Goal: Task Accomplishment & Management: Manage account settings

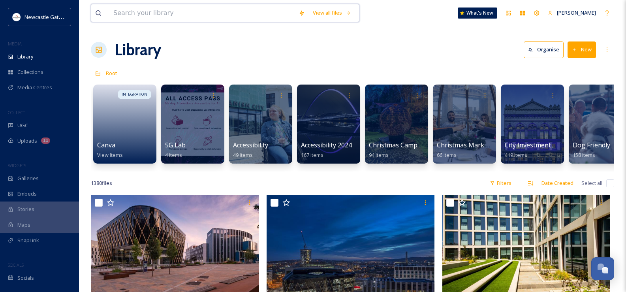
click at [130, 13] on input at bounding box center [201, 12] width 185 height 17
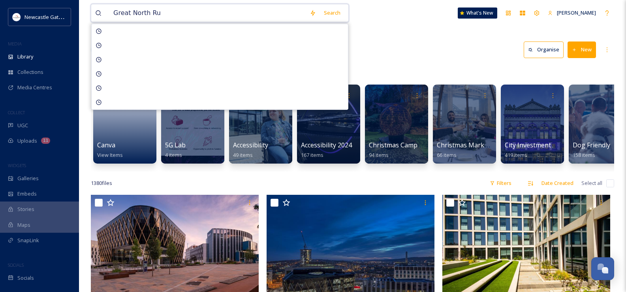
type input "Great North Run"
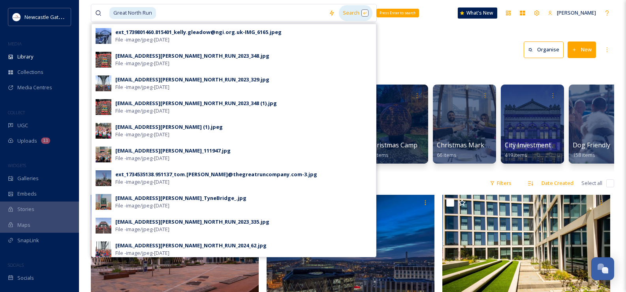
click at [351, 13] on div "Search Press Enter to search" at bounding box center [356, 12] width 34 height 15
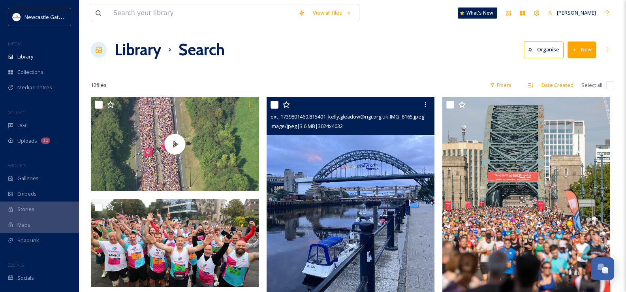
click at [356, 147] on img at bounding box center [351, 208] width 168 height 223
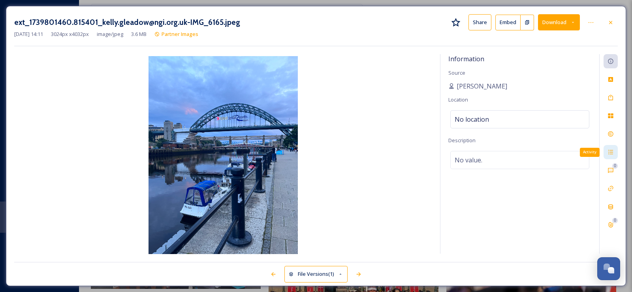
click at [608, 154] on icon at bounding box center [610, 152] width 6 height 6
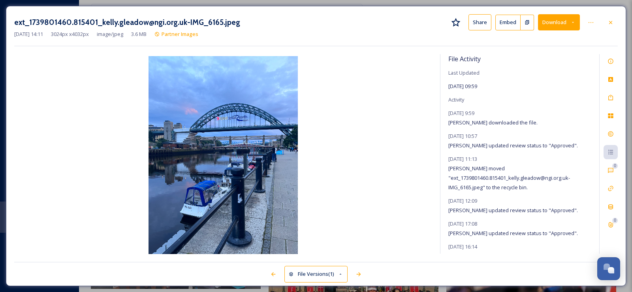
click at [610, 23] on icon at bounding box center [610, 22] width 6 height 6
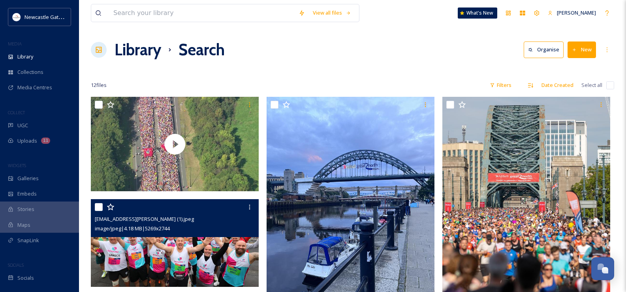
click at [200, 252] on img at bounding box center [175, 243] width 168 height 88
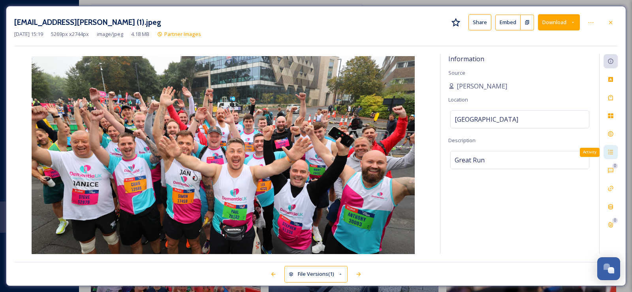
click at [610, 153] on icon at bounding box center [610, 152] width 6 height 6
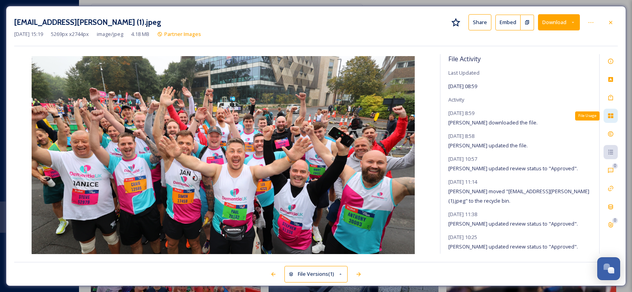
click at [612, 113] on icon at bounding box center [610, 116] width 6 height 6
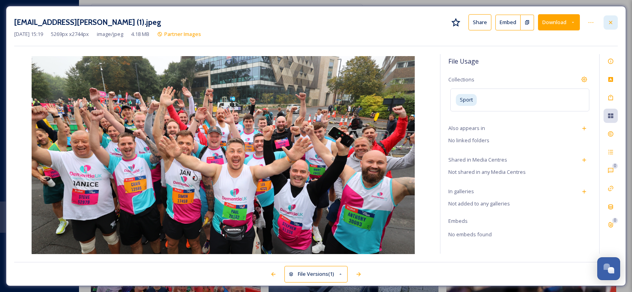
click at [609, 24] on icon at bounding box center [610, 22] width 3 height 3
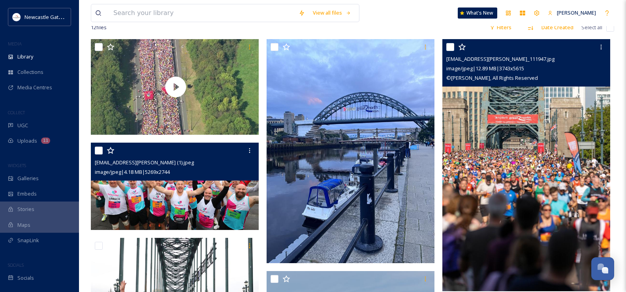
scroll to position [118, 0]
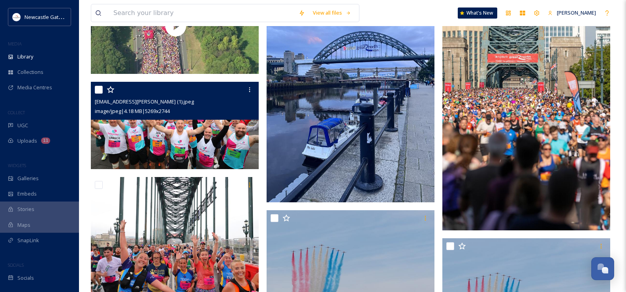
click at [518, 180] on img at bounding box center [526, 104] width 168 height 252
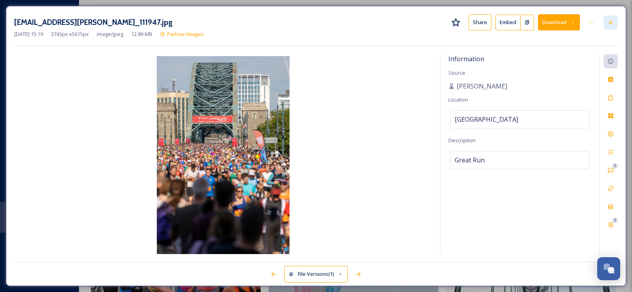
click at [610, 23] on icon at bounding box center [610, 22] width 3 height 3
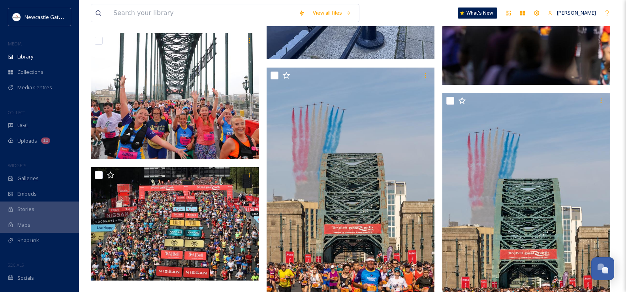
scroll to position [316, 0]
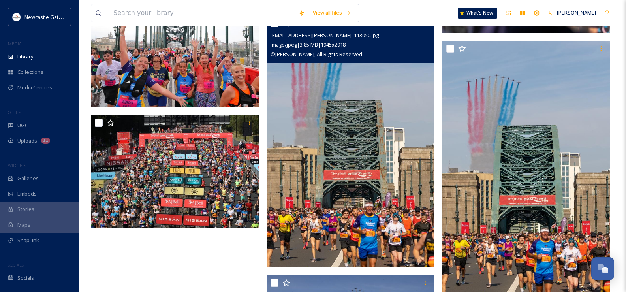
click at [402, 150] on img at bounding box center [351, 141] width 168 height 252
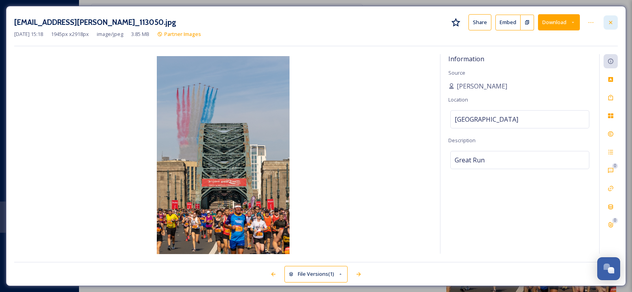
click at [610, 21] on icon at bounding box center [610, 22] width 6 height 6
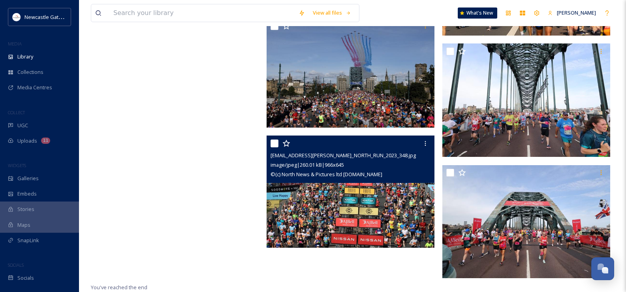
scroll to position [571, 0]
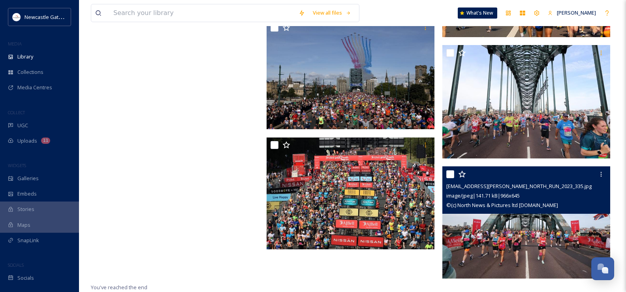
click at [481, 229] on img at bounding box center [526, 223] width 168 height 112
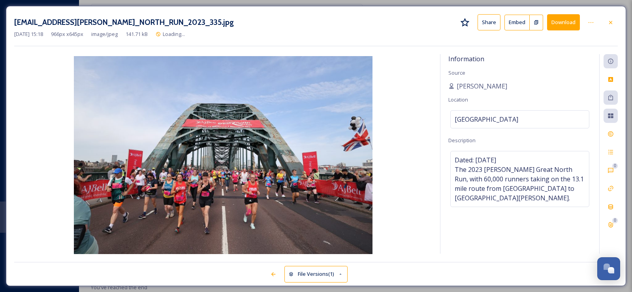
scroll to position [547, 0]
click at [610, 21] on icon at bounding box center [610, 22] width 6 height 6
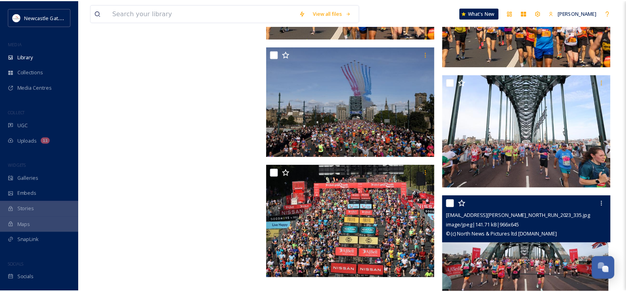
scroll to position [572, 0]
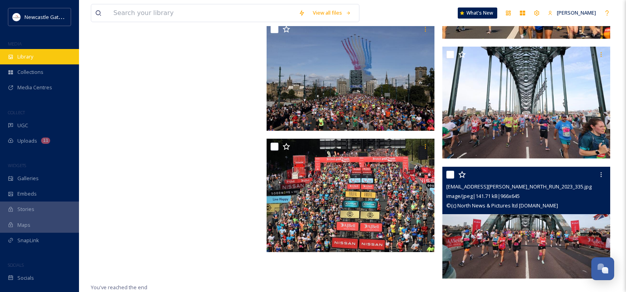
click at [30, 59] on span "Library" at bounding box center [25, 57] width 16 height 8
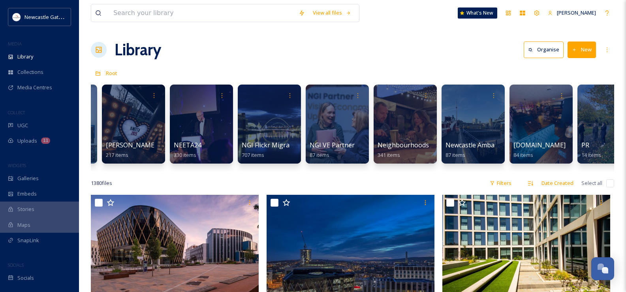
scroll to position [0, 878]
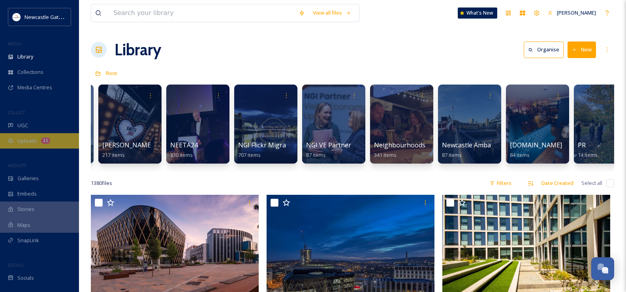
click at [32, 139] on span "Uploads" at bounding box center [27, 141] width 20 height 8
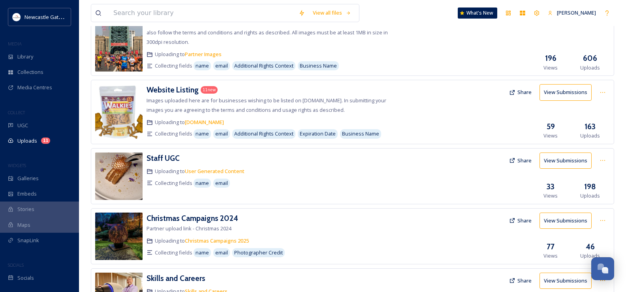
scroll to position [276, 0]
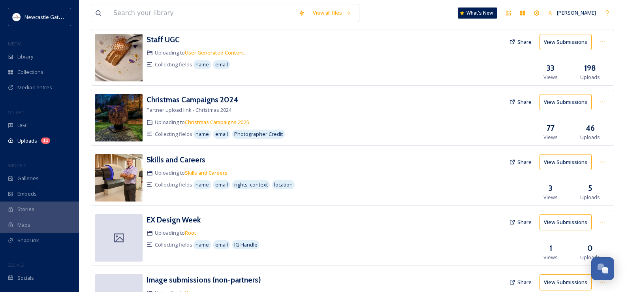
click at [169, 38] on h3 "Staff UGC" at bounding box center [162, 39] width 33 height 9
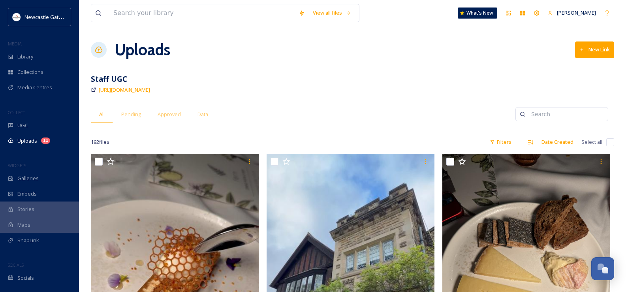
click at [591, 50] on button "New Link" at bounding box center [594, 49] width 39 height 16
click at [352, 81] on div "Staff UGC" at bounding box center [352, 78] width 523 height 11
click at [25, 138] on span "Uploads" at bounding box center [27, 141] width 20 height 8
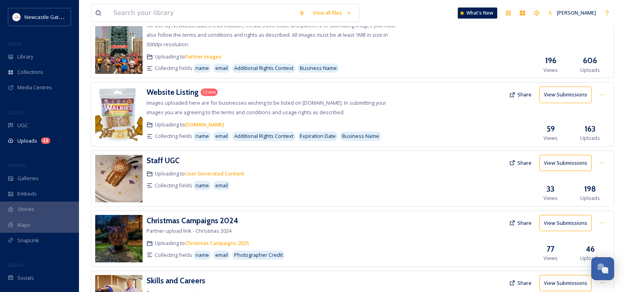
scroll to position [197, 0]
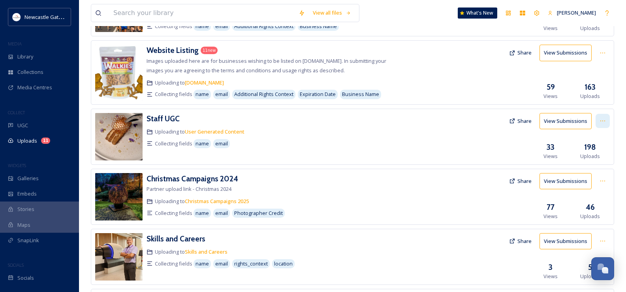
click at [602, 122] on icon at bounding box center [602, 121] width 6 height 6
click at [120, 126] on img at bounding box center [118, 136] width 47 height 47
click at [162, 119] on h3 "Staff UGC" at bounding box center [162, 118] width 33 height 9
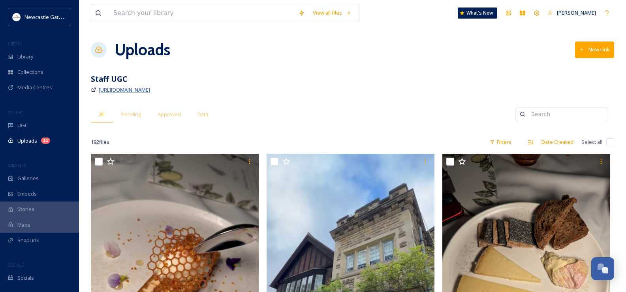
click at [150, 90] on span "[URL][DOMAIN_NAME]" at bounding box center [124, 89] width 51 height 7
click at [150, 88] on span "[URL][DOMAIN_NAME]" at bounding box center [124, 89] width 51 height 7
click at [150, 92] on span "[URL][DOMAIN_NAME]" at bounding box center [124, 89] width 51 height 7
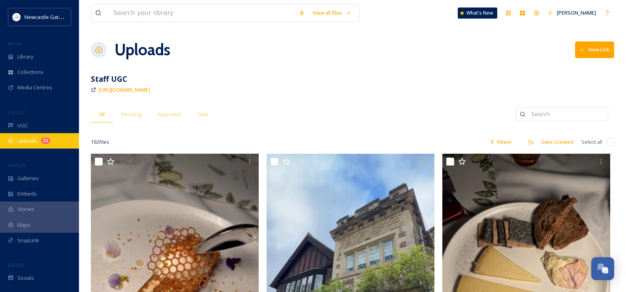
click at [25, 141] on span "Uploads" at bounding box center [27, 141] width 20 height 8
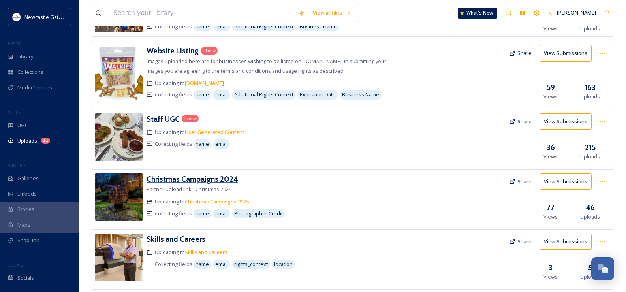
scroll to position [197, 0]
click at [161, 119] on h3 "Staff UGC" at bounding box center [162, 118] width 33 height 9
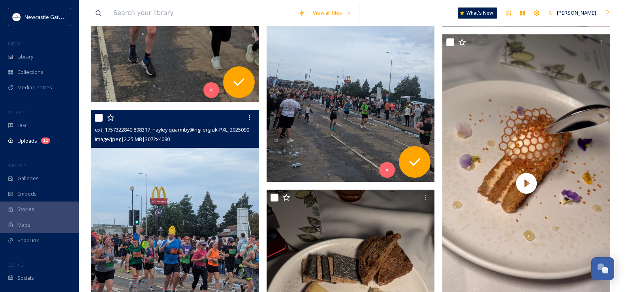
scroll to position [1421, 0]
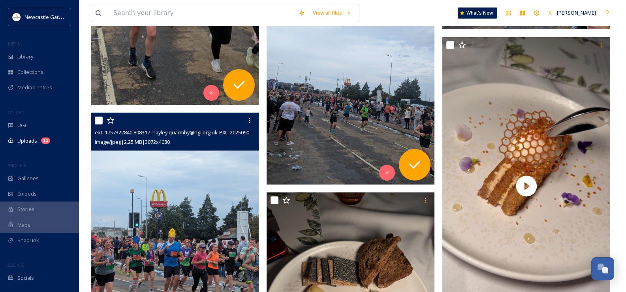
click at [98, 120] on input "checkbox" at bounding box center [99, 120] width 8 height 8
checkbox input "true"
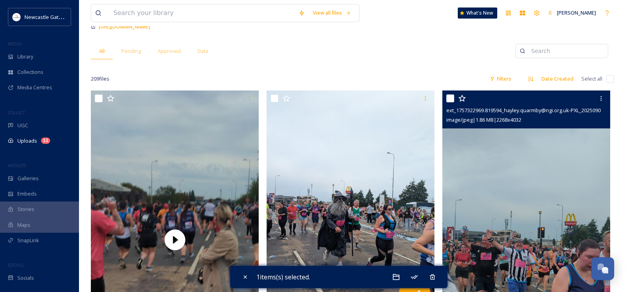
scroll to position [197, 0]
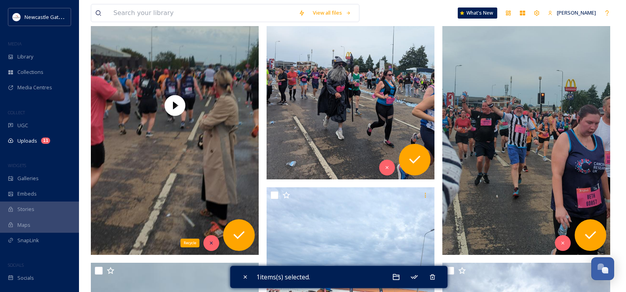
click at [210, 244] on icon at bounding box center [211, 243] width 6 height 6
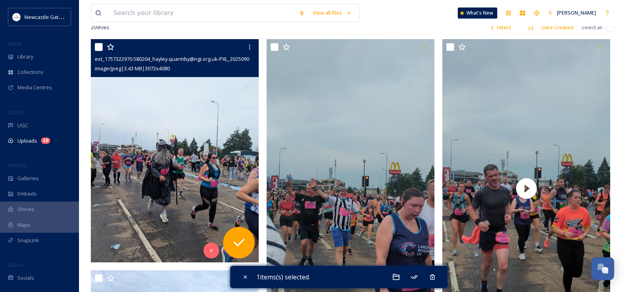
scroll to position [158, 0]
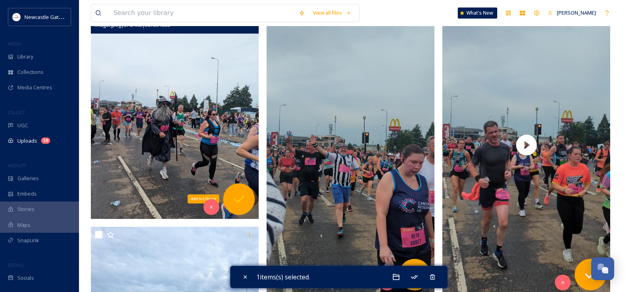
click at [241, 198] on icon at bounding box center [238, 199] width 11 height 8
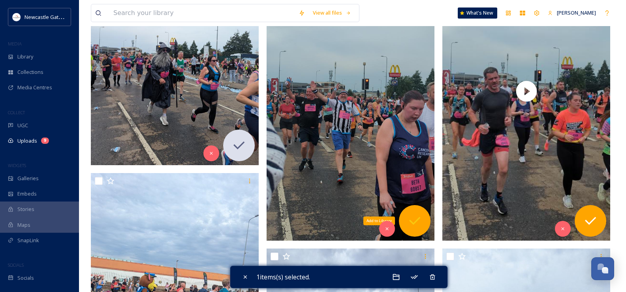
scroll to position [197, 0]
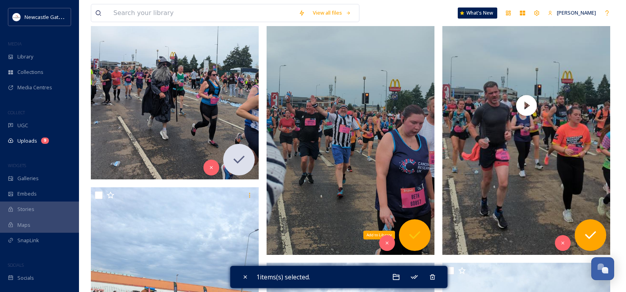
click at [415, 230] on icon at bounding box center [415, 235] width 16 height 16
click at [591, 236] on icon at bounding box center [590, 235] width 11 height 8
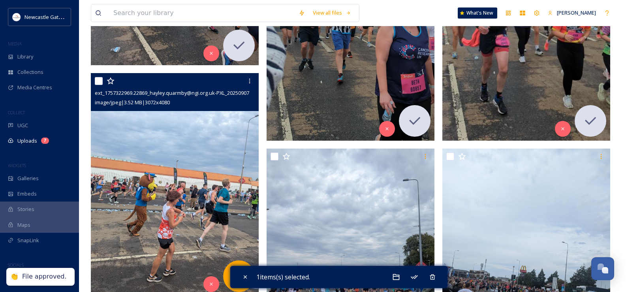
scroll to position [355, 0]
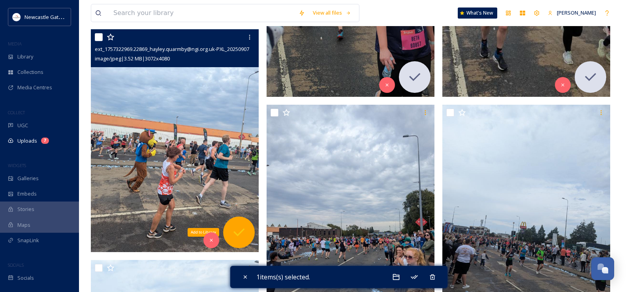
click at [242, 230] on icon at bounding box center [238, 232] width 11 height 8
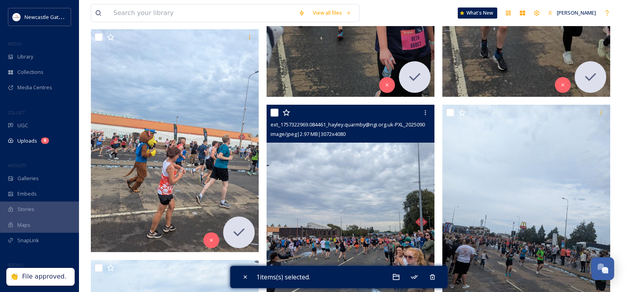
scroll to position [434, 0]
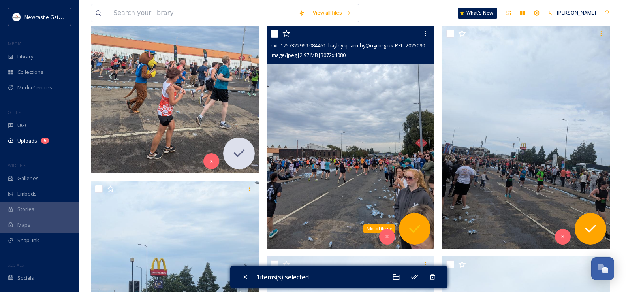
click at [415, 225] on icon at bounding box center [415, 229] width 16 height 16
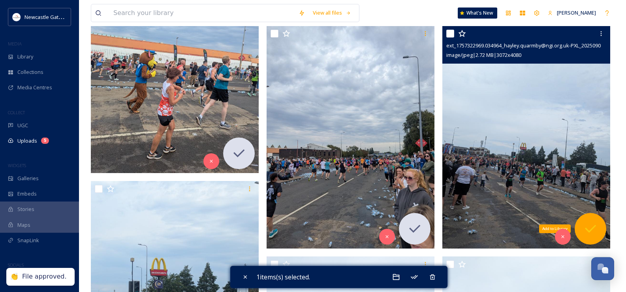
click at [593, 226] on icon at bounding box center [590, 229] width 16 height 16
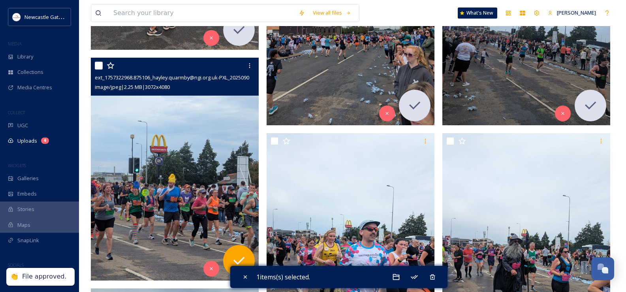
scroll to position [592, 0]
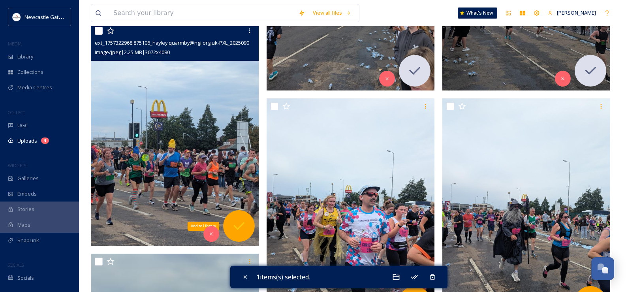
click at [244, 221] on icon at bounding box center [239, 226] width 16 height 16
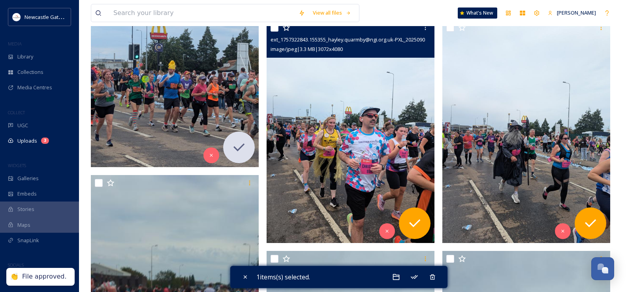
scroll to position [671, 0]
click at [420, 218] on icon at bounding box center [415, 223] width 16 height 16
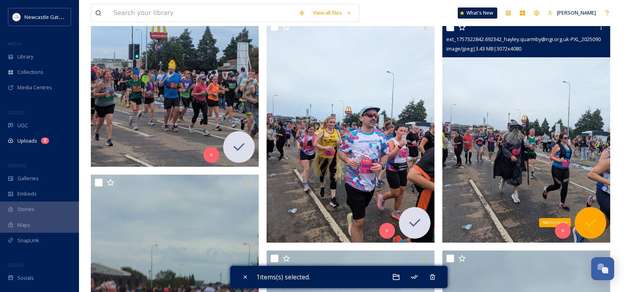
click at [593, 222] on icon at bounding box center [590, 223] width 11 height 8
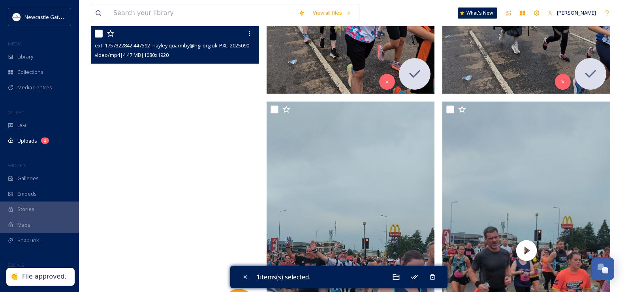
scroll to position [790, 0]
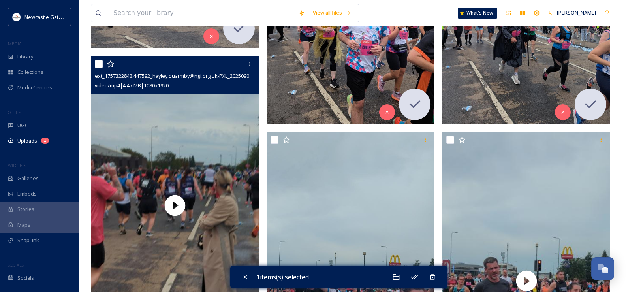
click at [95, 63] on input "checkbox" at bounding box center [99, 64] width 8 height 8
checkbox input "true"
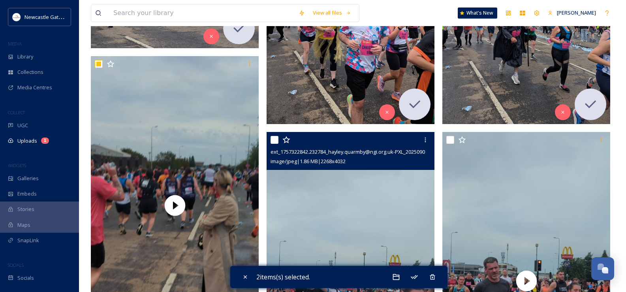
click at [272, 140] on input "checkbox" at bounding box center [274, 140] width 8 height 8
checkbox input "true"
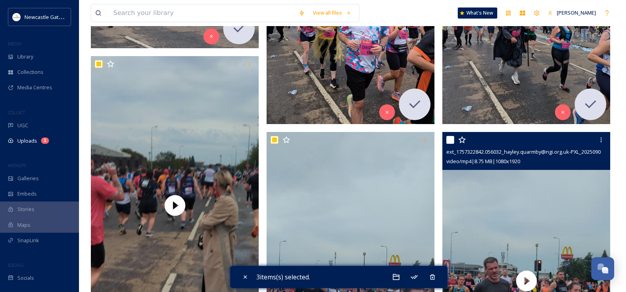
click at [453, 141] on input "checkbox" at bounding box center [450, 140] width 8 height 8
checkbox input "true"
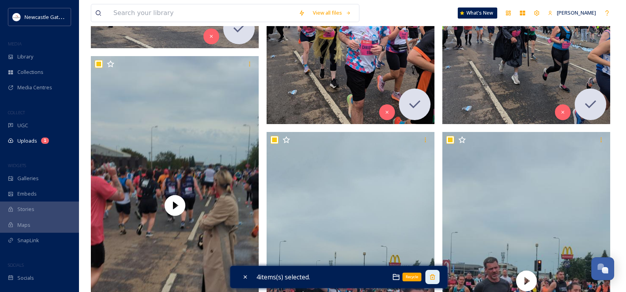
click at [435, 279] on icon at bounding box center [432, 277] width 6 height 6
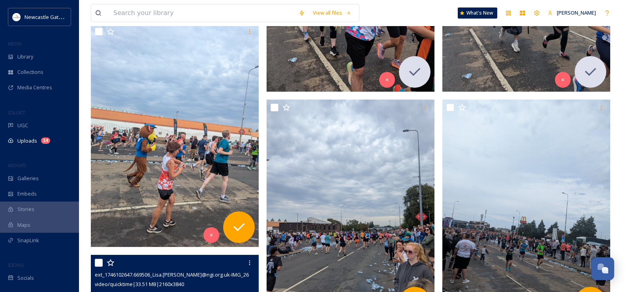
scroll to position [829, 0]
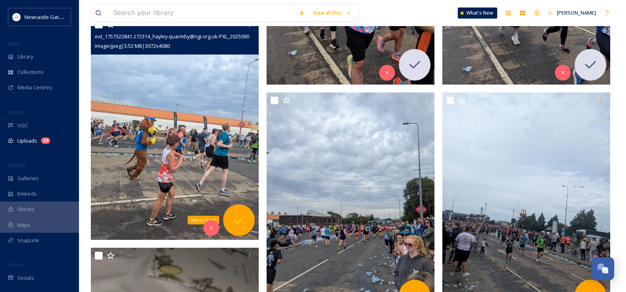
click at [243, 219] on icon at bounding box center [239, 220] width 16 height 16
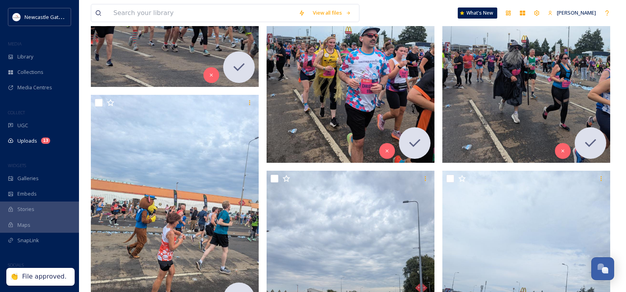
scroll to position [750, 0]
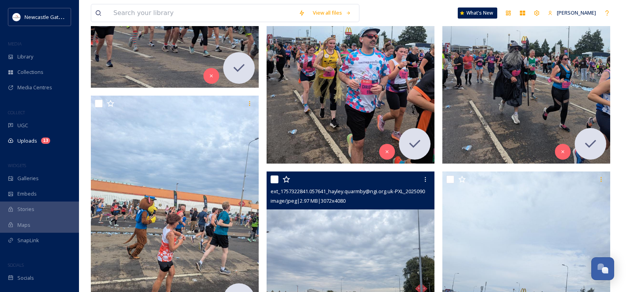
click at [272, 179] on input "checkbox" at bounding box center [274, 179] width 8 height 8
checkbox input "true"
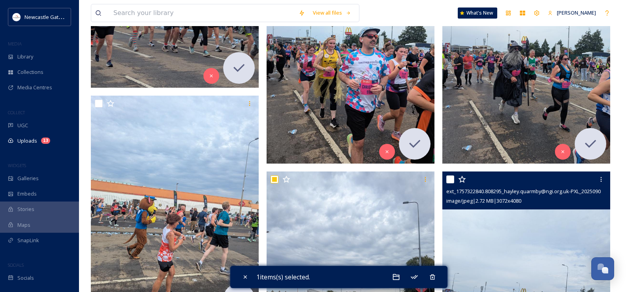
click at [450, 179] on input "checkbox" at bounding box center [450, 179] width 8 height 8
checkbox input "true"
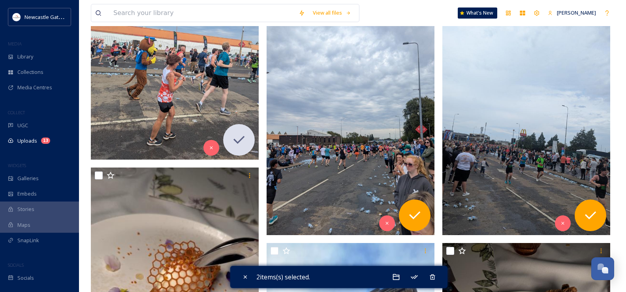
scroll to position [948, 0]
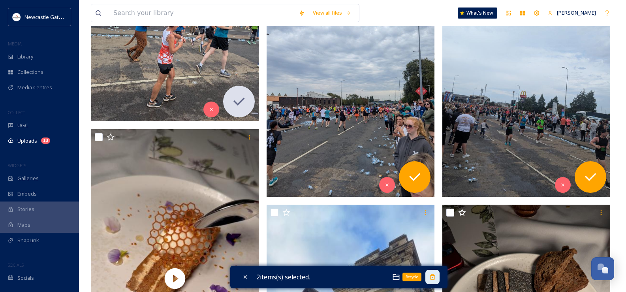
click at [433, 275] on icon at bounding box center [432, 276] width 5 height 5
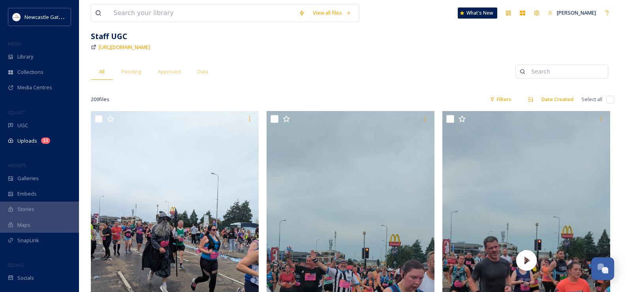
scroll to position [0, 0]
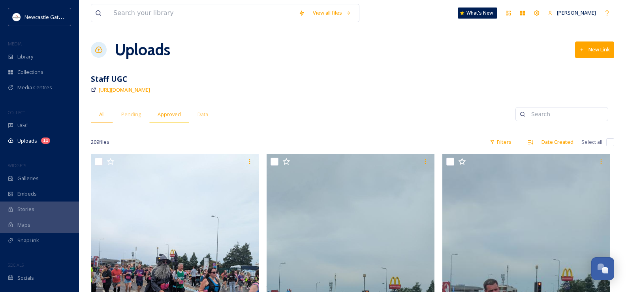
click at [170, 117] on span "Approved" at bounding box center [169, 115] width 23 height 8
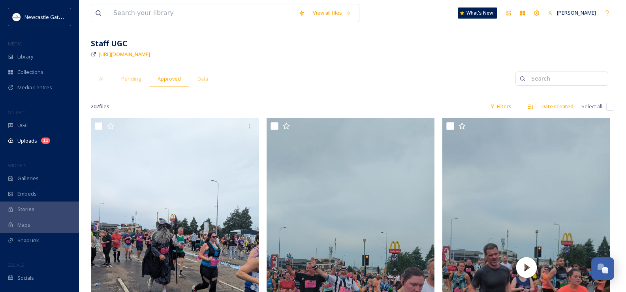
scroll to position [79, 0]
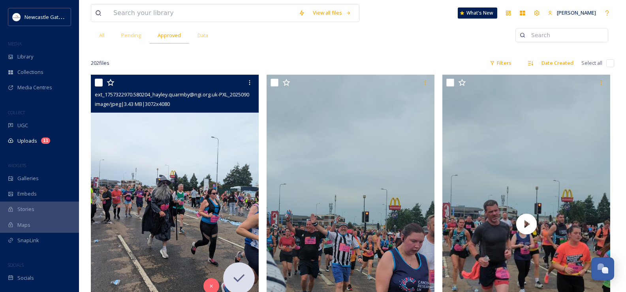
click at [97, 81] on input "checkbox" at bounding box center [99, 83] width 8 height 8
checkbox input "true"
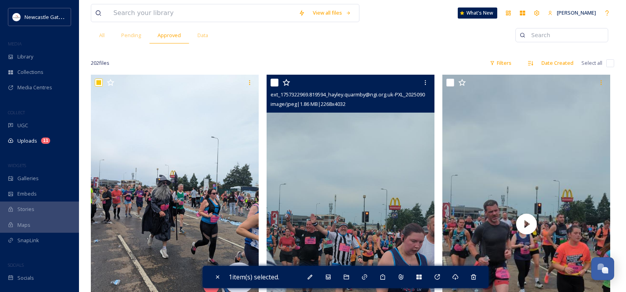
click at [270, 82] on div "ext_1757322969.819594_hayley.quarmby@ngi.org.uk-PXL_20250907_115521294.jpg imag…" at bounding box center [351, 94] width 168 height 38
click at [276, 84] on input "checkbox" at bounding box center [274, 83] width 8 height 8
checkbox input "true"
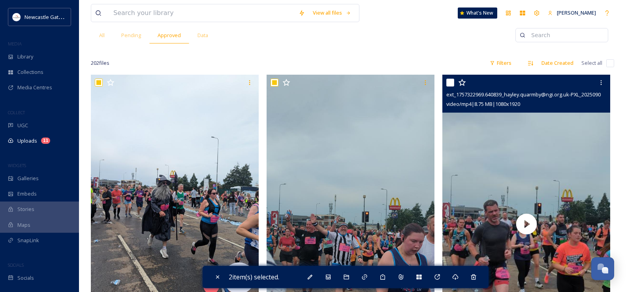
click at [449, 83] on input "checkbox" at bounding box center [450, 83] width 8 height 8
checkbox input "true"
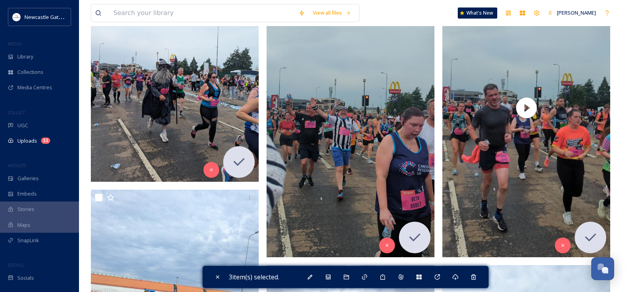
scroll to position [237, 0]
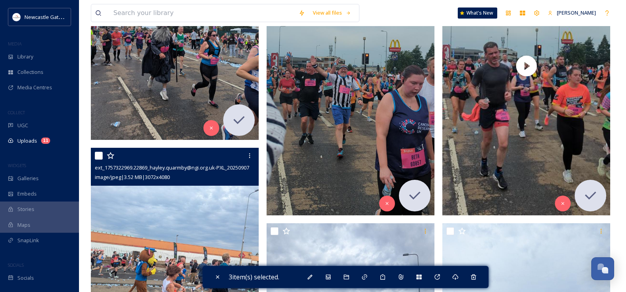
click at [98, 157] on input "checkbox" at bounding box center [99, 156] width 8 height 8
checkbox input "true"
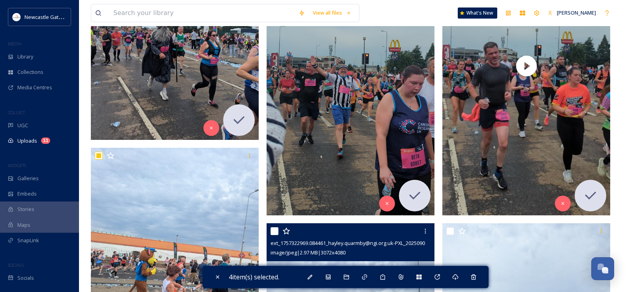
click at [273, 228] on input "checkbox" at bounding box center [274, 231] width 8 height 8
checkbox input "true"
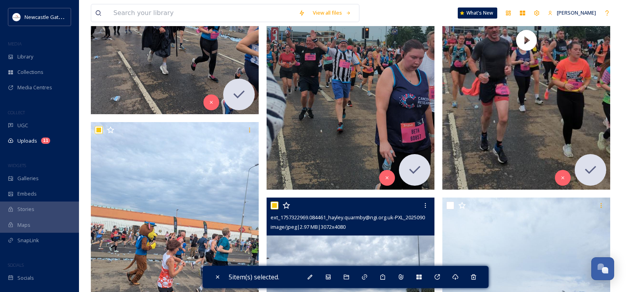
scroll to position [276, 0]
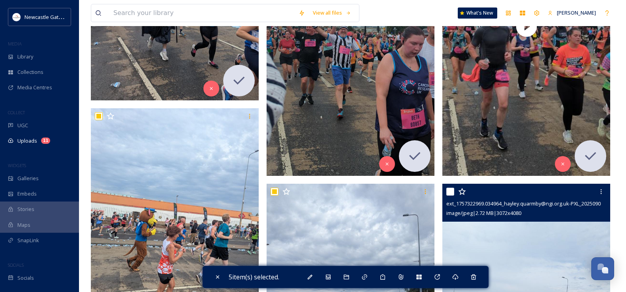
click at [449, 192] on input "checkbox" at bounding box center [450, 192] width 8 height 8
checkbox input "true"
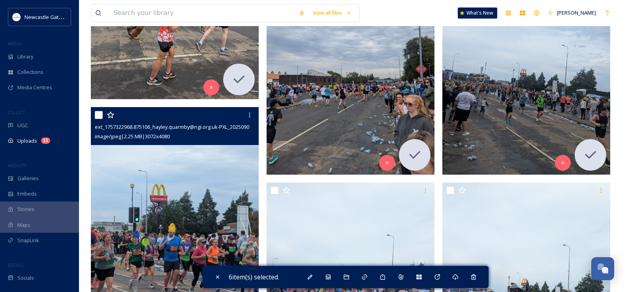
scroll to position [553, 0]
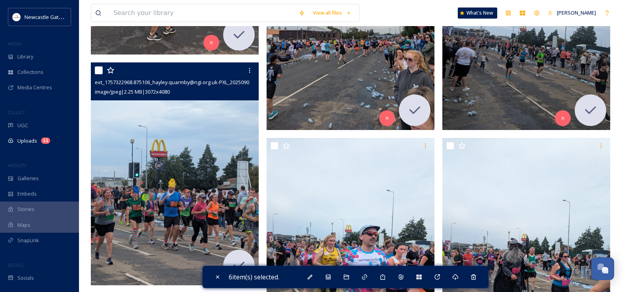
click at [97, 68] on input "checkbox" at bounding box center [99, 70] width 8 height 8
checkbox input "true"
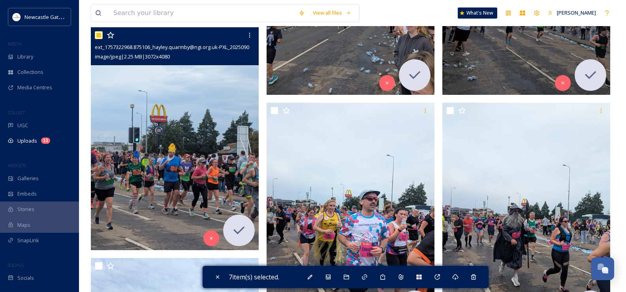
scroll to position [632, 0]
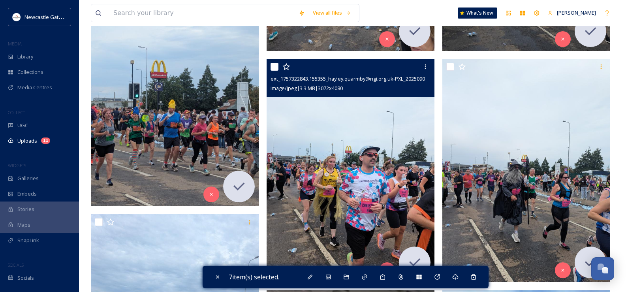
click at [274, 67] on input "checkbox" at bounding box center [274, 67] width 8 height 8
checkbox input "true"
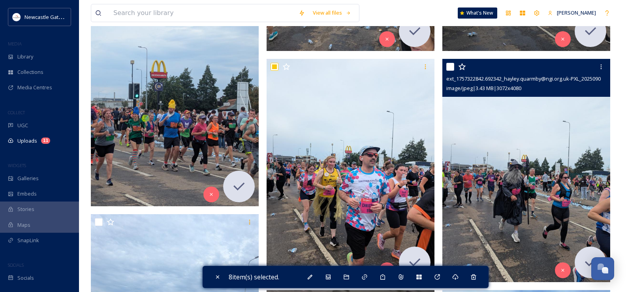
click at [450, 69] on input "checkbox" at bounding box center [450, 67] width 8 height 8
checkbox input "true"
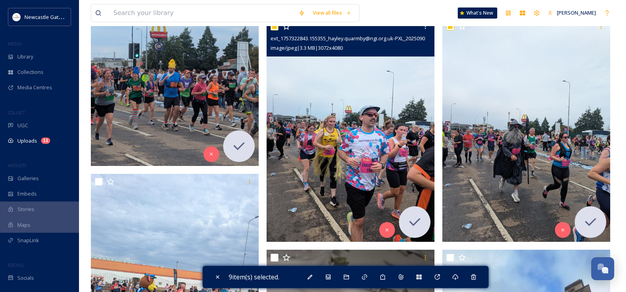
scroll to position [711, 0]
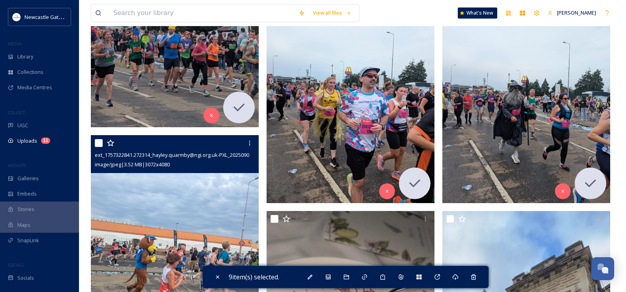
click at [98, 144] on input "checkbox" at bounding box center [99, 143] width 8 height 8
checkbox input "true"
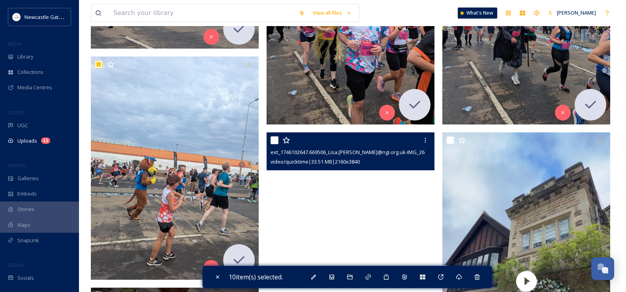
scroll to position [790, 0]
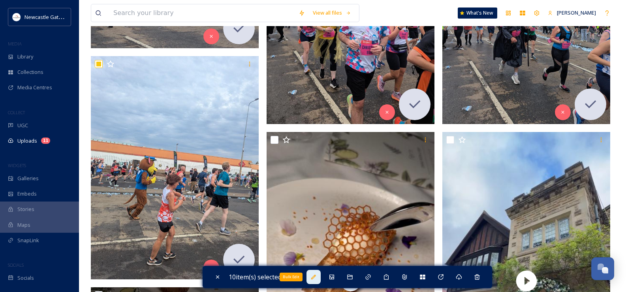
click at [314, 277] on icon at bounding box center [313, 277] width 6 height 6
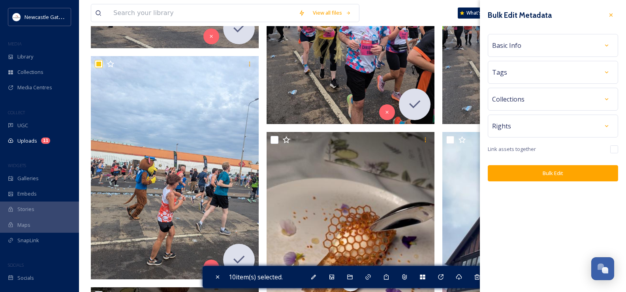
click at [558, 47] on div "Basic Info" at bounding box center [553, 45] width 122 height 14
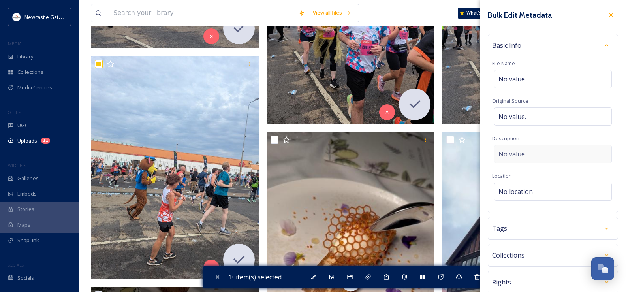
click at [516, 155] on span "No value." at bounding box center [512, 153] width 28 height 9
click at [516, 155] on textarea at bounding box center [553, 178] width 122 height 66
type textarea "Great North Run 2025"
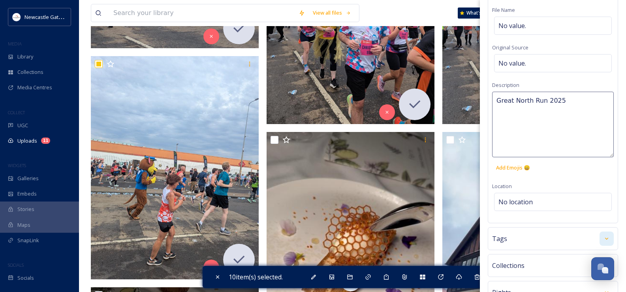
click at [599, 231] on div at bounding box center [606, 238] width 14 height 14
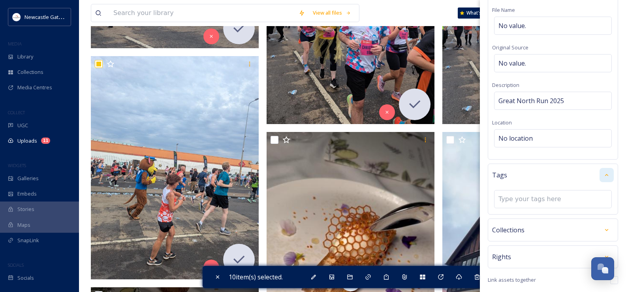
scroll to position [81, 0]
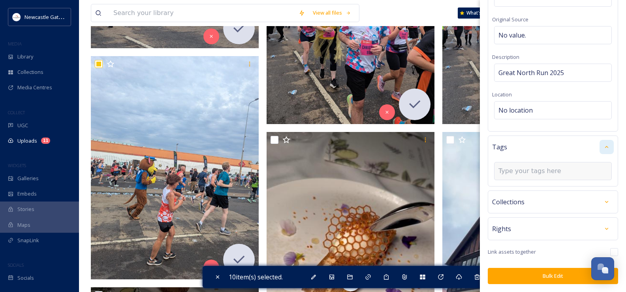
click at [524, 169] on input at bounding box center [537, 170] width 79 height 9
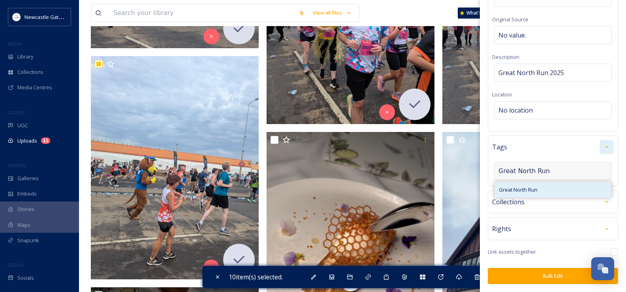
type input "Great North Run"
click at [523, 186] on span "Great North Run" at bounding box center [518, 190] width 39 height 8
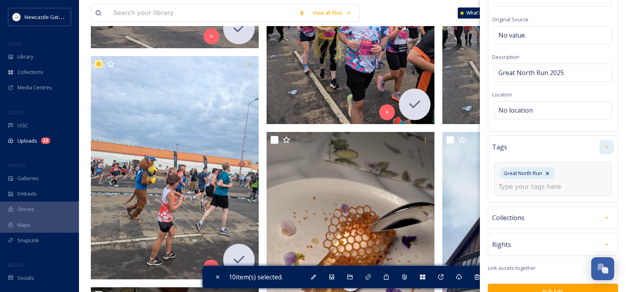
click at [523, 186] on input at bounding box center [537, 186] width 79 height 9
type input "E"
type input "M"
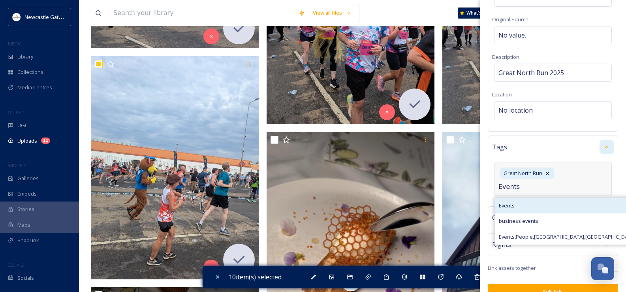
type input "Events"
click at [509, 208] on span "Events" at bounding box center [507, 206] width 16 height 8
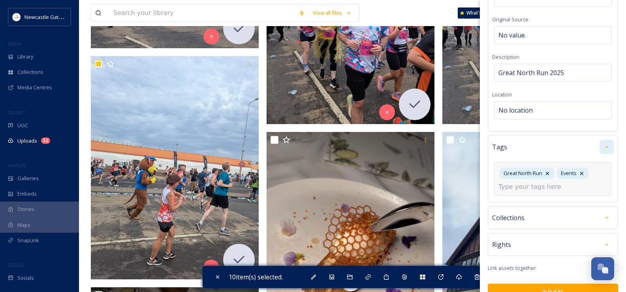
click at [521, 189] on input at bounding box center [537, 186] width 79 height 9
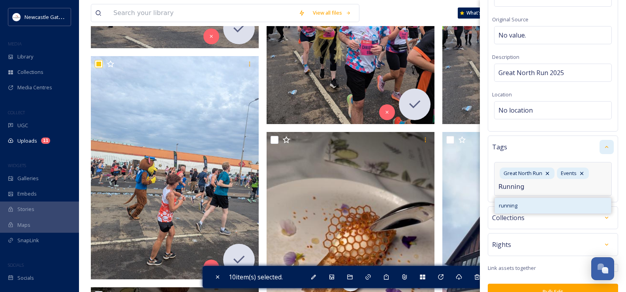
type input "Running"
click at [516, 205] on span "running" at bounding box center [508, 206] width 19 height 8
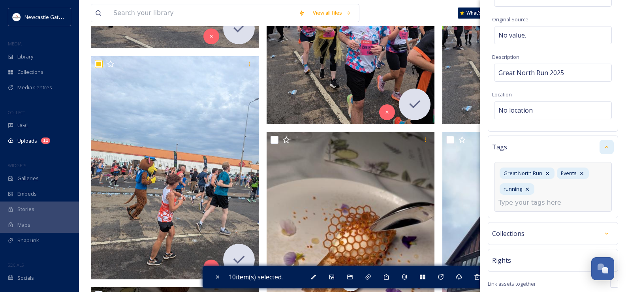
click at [527, 197] on div "Great North Run Events running" at bounding box center [553, 187] width 118 height 50
click at [526, 200] on input at bounding box center [537, 202] width 79 height 9
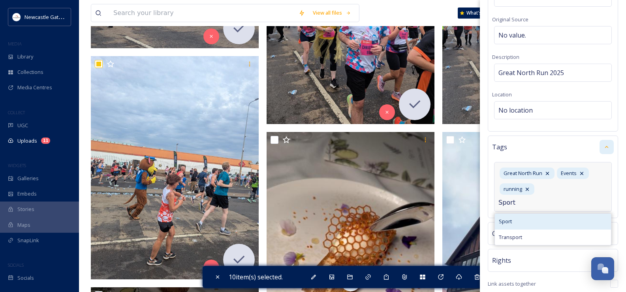
type input "Sport"
click at [511, 220] on span "Sport" at bounding box center [505, 222] width 13 height 8
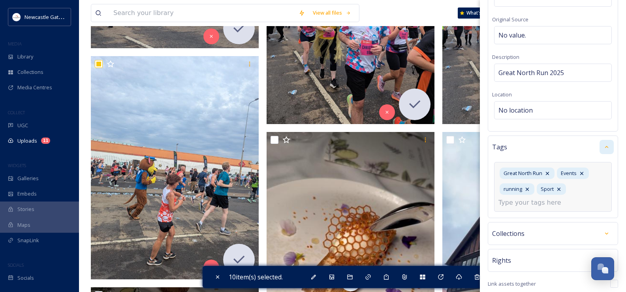
click at [524, 201] on input at bounding box center [537, 202] width 79 height 9
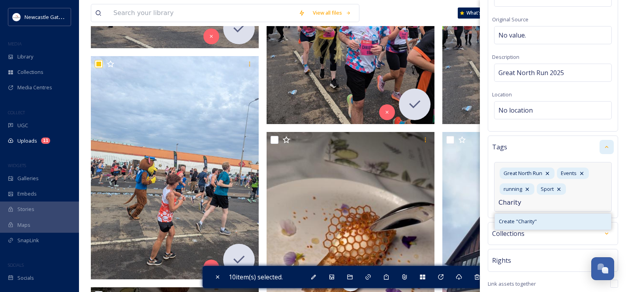
type input "Charity"
click at [528, 218] on span "Create " Charity "" at bounding box center [518, 222] width 38 height 8
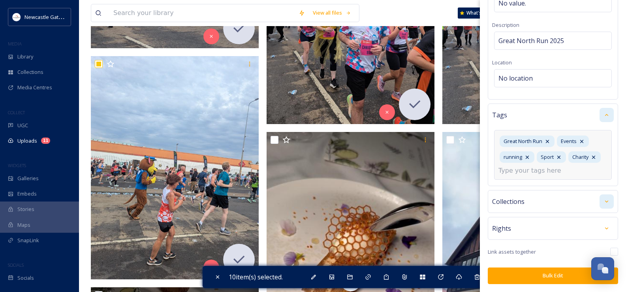
scroll to position [129, 0]
click at [603, 203] on icon at bounding box center [606, 201] width 6 height 6
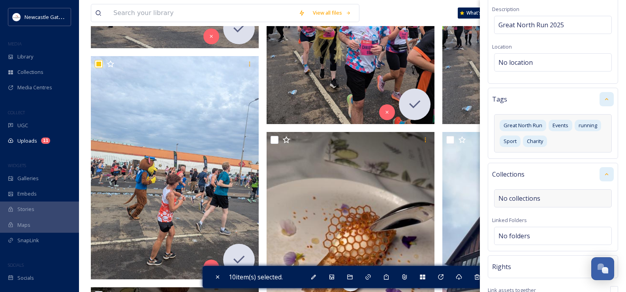
click at [533, 199] on span "No collections" at bounding box center [519, 197] width 42 height 9
click at [533, 199] on input at bounding box center [537, 198] width 87 height 17
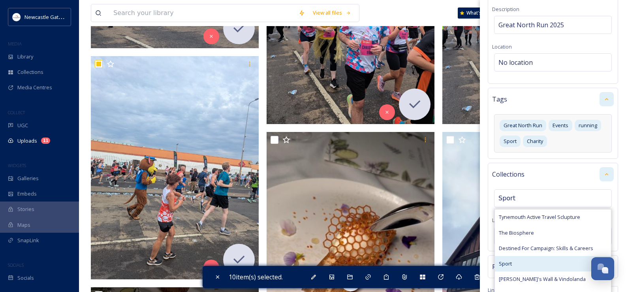
type input "Sport"
click at [507, 264] on span "Sport" at bounding box center [505, 264] width 13 height 8
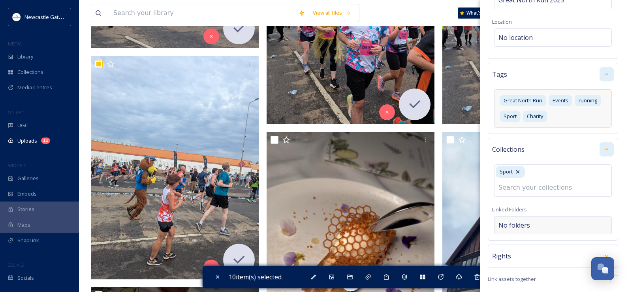
scroll to position [167, 0]
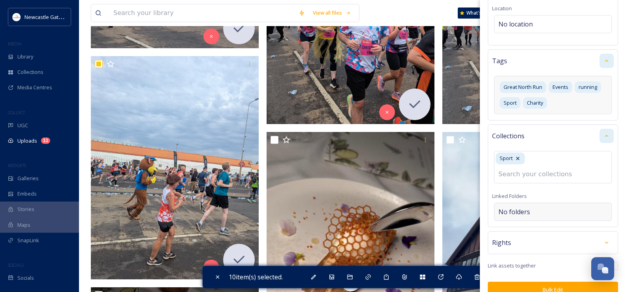
click at [528, 207] on span "No folders" at bounding box center [514, 211] width 32 height 9
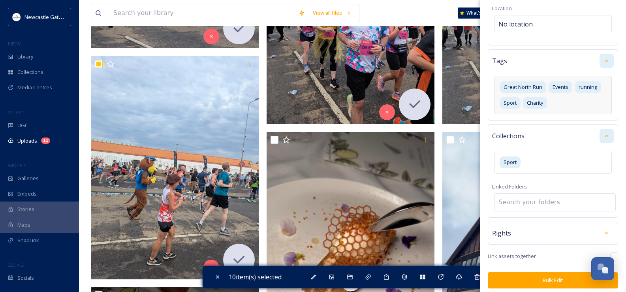
click at [527, 201] on input at bounding box center [554, 201] width 121 height 17
type input "S"
type input "E"
click at [605, 232] on icon at bounding box center [606, 233] width 3 height 2
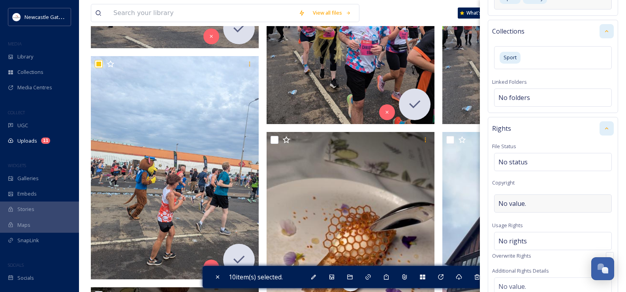
scroll to position [286, 0]
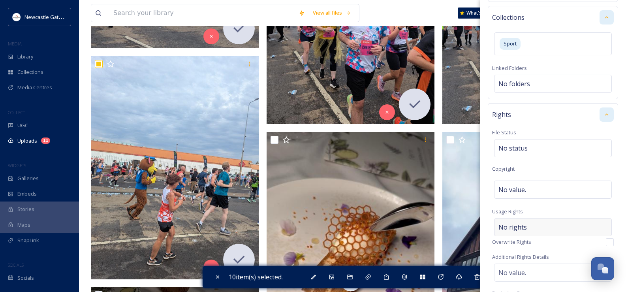
click at [517, 226] on span "No rights" at bounding box center [512, 226] width 28 height 9
click at [518, 227] on input at bounding box center [539, 228] width 87 height 17
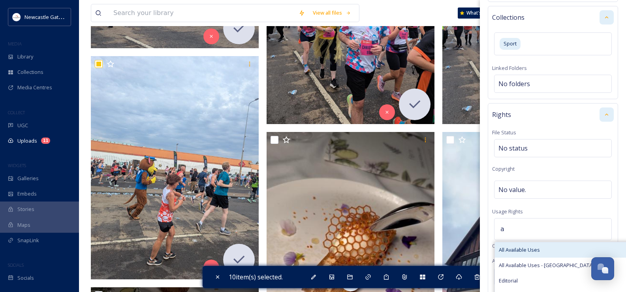
type input "a"
click at [536, 248] on span "All Available Uses" at bounding box center [519, 250] width 41 height 8
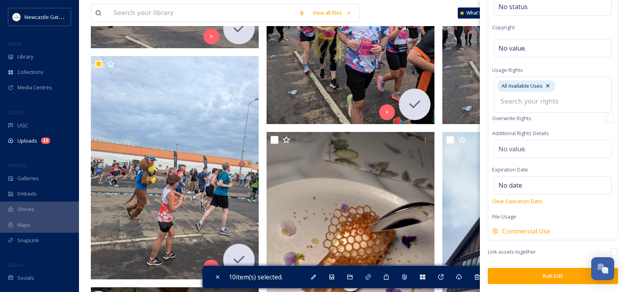
click at [559, 276] on button "Bulk Edit" at bounding box center [553, 276] width 130 height 16
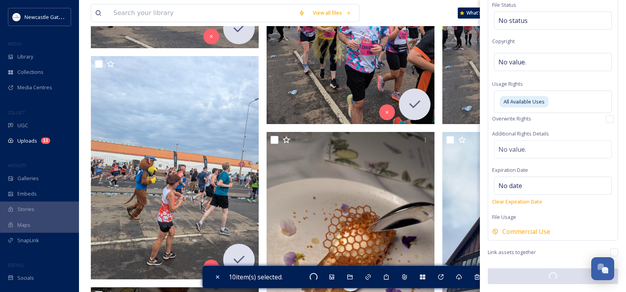
checkbox input "false"
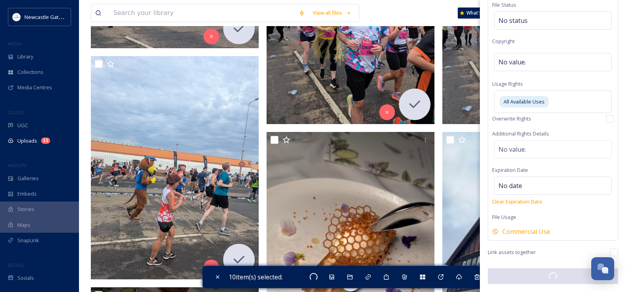
checkbox input "false"
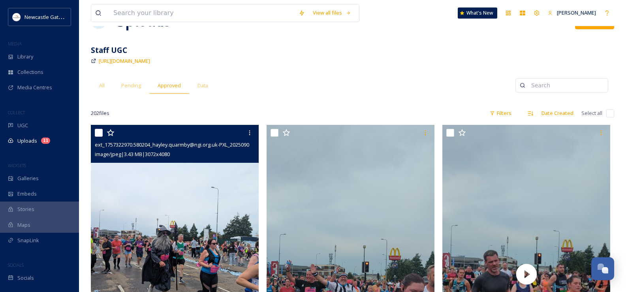
scroll to position [0, 0]
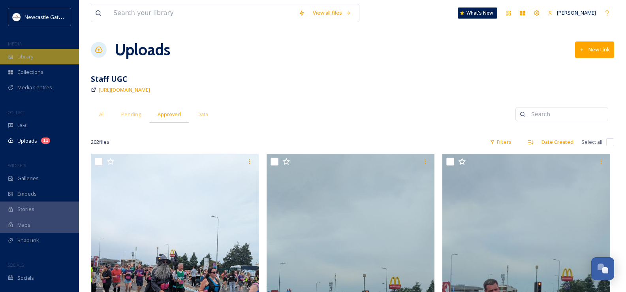
click at [23, 55] on span "Library" at bounding box center [25, 57] width 16 height 8
